Goal: Information Seeking & Learning: Learn about a topic

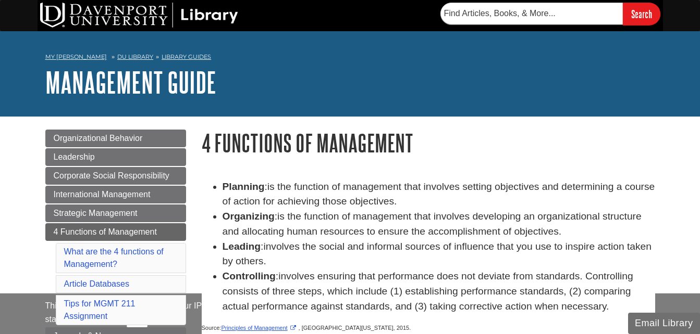
scroll to position [14, 0]
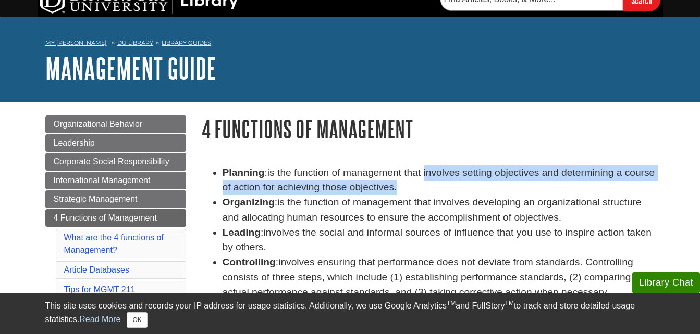
drag, startPoint x: 426, startPoint y: 171, endPoint x: 443, endPoint y: 192, distance: 26.7
click at [443, 192] on li "Planning : is the function of management that involves setting objectives and d…" at bounding box center [438, 181] width 432 height 30
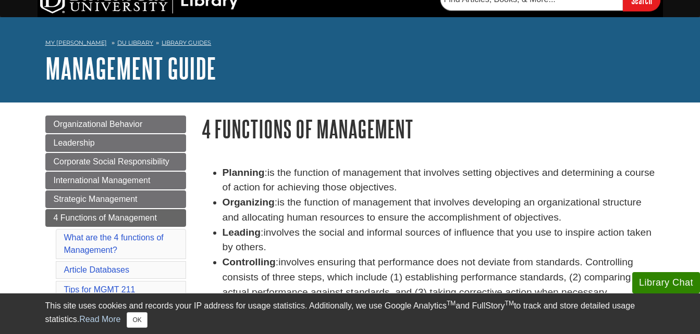
click at [633, 120] on h1 "4 Functions of Management" at bounding box center [428, 129] width 453 height 27
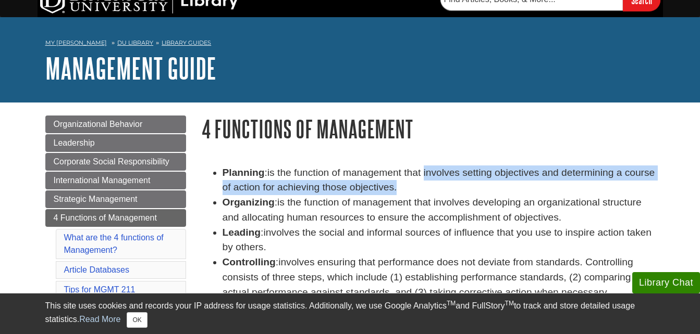
drag, startPoint x: 426, startPoint y: 170, endPoint x: 436, endPoint y: 190, distance: 22.6
click at [436, 190] on li "Planning : is the function of management that involves setting objectives and d…" at bounding box center [438, 181] width 432 height 30
copy span "involves setting objectives and determining a course of action for achieving th…"
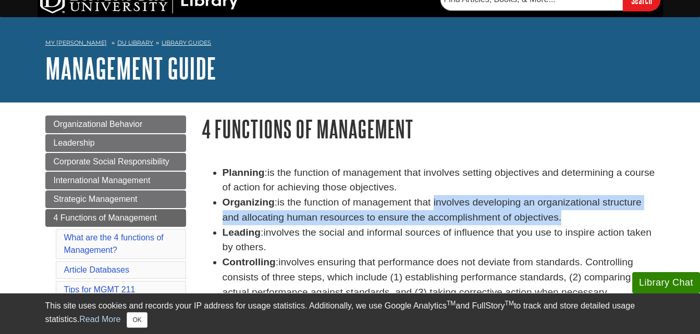
drag, startPoint x: 437, startPoint y: 203, endPoint x: 564, endPoint y: 217, distance: 128.4
click at [564, 217] on li "Organizing : is the function of management that involves developing an organiza…" at bounding box center [438, 210] width 432 height 30
copy span "involves developing an organizational structure and allocating human resources …"
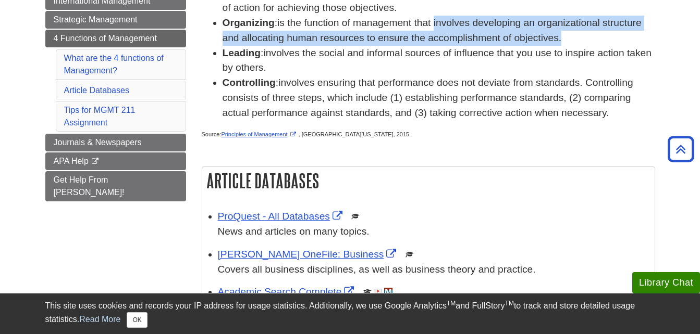
scroll to position [0, 0]
